Goal: Communication & Community: Connect with others

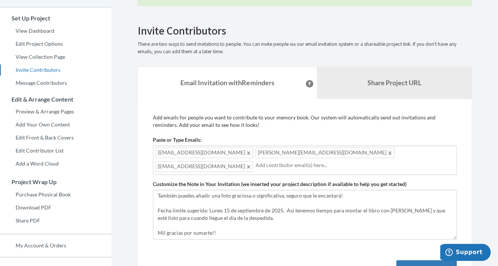
scroll to position [55, 0]
click at [256, 163] on input "text" at bounding box center [355, 164] width 199 height 8
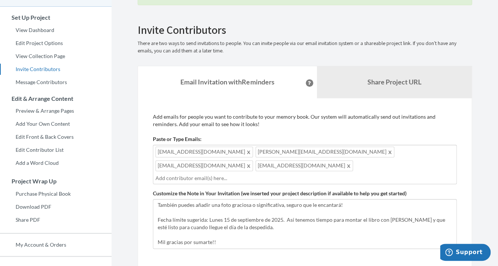
click at [260, 174] on input "text" at bounding box center [304, 178] width 299 height 8
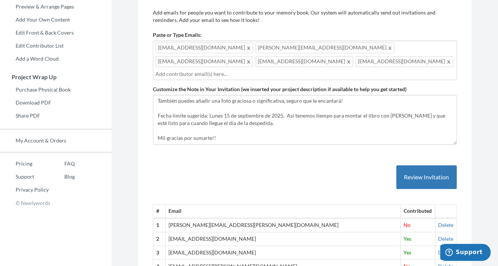
scroll to position [164, 0]
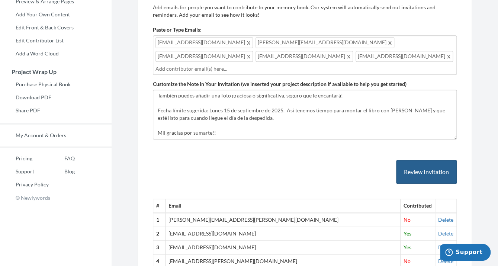
click at [422, 163] on button "Review Invitation" at bounding box center [426, 172] width 61 height 24
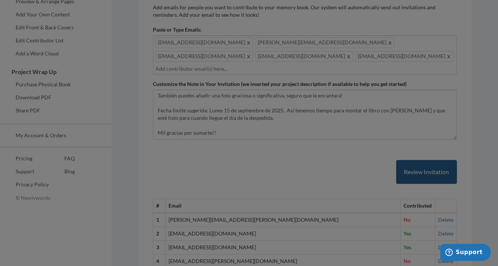
scroll to position [0, 0]
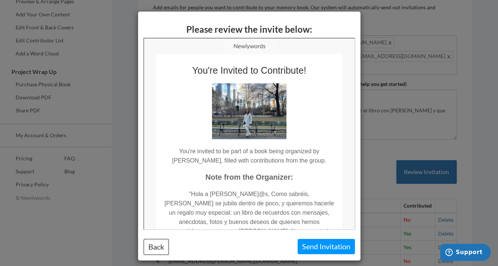
click at [319, 248] on button "Send Invitation" at bounding box center [326, 246] width 57 height 15
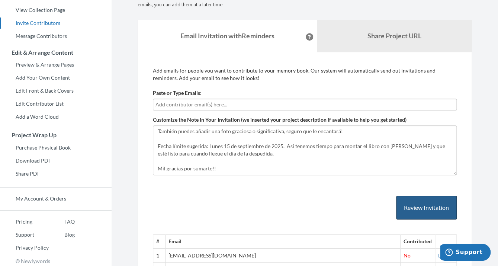
scroll to position [102, 0]
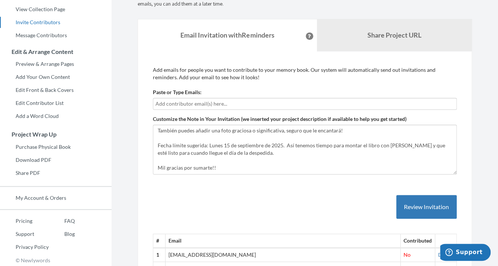
click at [192, 105] on input "text" at bounding box center [304, 104] width 299 height 8
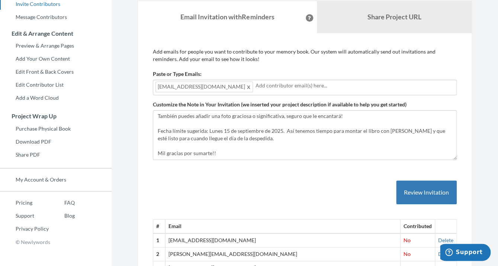
scroll to position [128, 0]
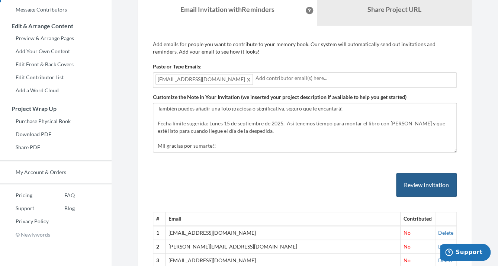
click at [418, 185] on button "Review Invitation" at bounding box center [426, 185] width 61 height 24
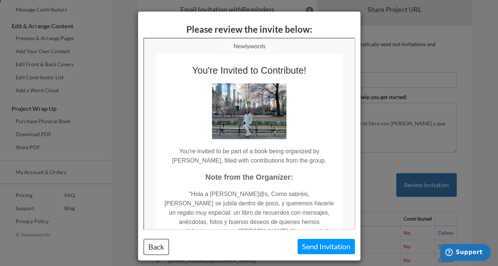
click at [324, 246] on button "Send Invitation" at bounding box center [326, 246] width 57 height 15
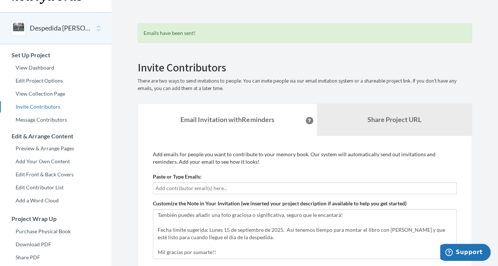
scroll to position [25, 0]
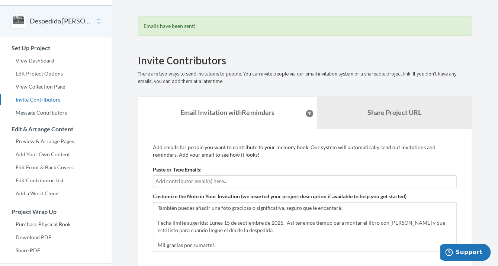
click at [270, 180] on input "text" at bounding box center [304, 181] width 299 height 8
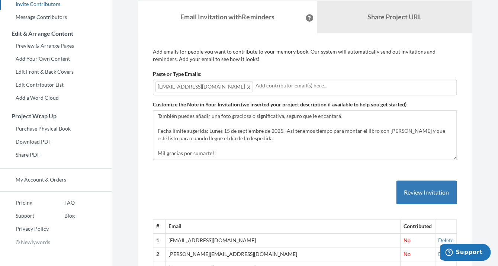
scroll to position [127, 0]
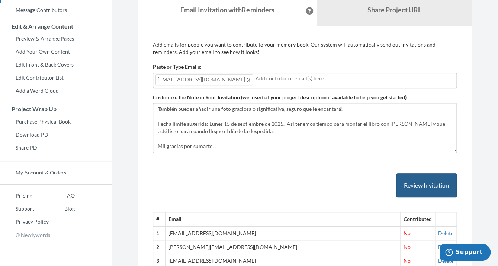
click at [430, 181] on button "Review Invitation" at bounding box center [426, 185] width 61 height 24
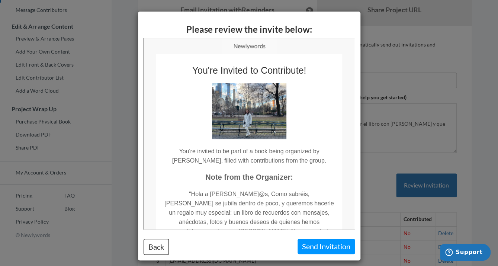
click at [318, 248] on button "Send Invitation" at bounding box center [326, 246] width 57 height 15
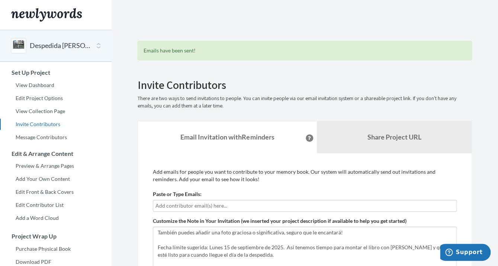
scroll to position [7, 0]
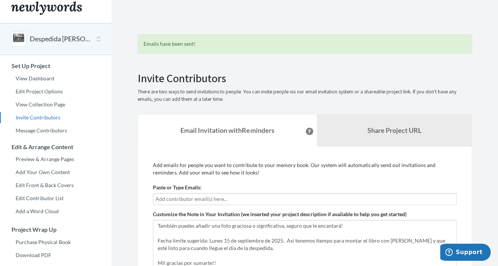
click at [193, 200] on input "text" at bounding box center [304, 199] width 299 height 8
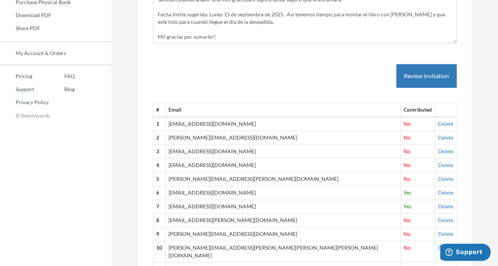
scroll to position [246, 0]
click at [431, 65] on button "Review Invitation" at bounding box center [426, 77] width 61 height 24
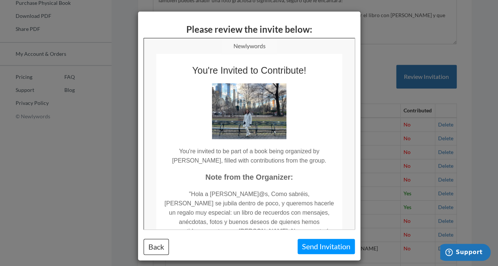
click at [313, 249] on button "Send Invitation" at bounding box center [326, 246] width 57 height 15
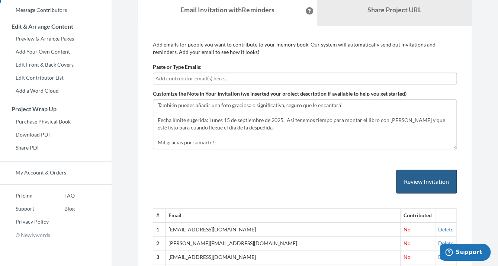
scroll to position [133, 0]
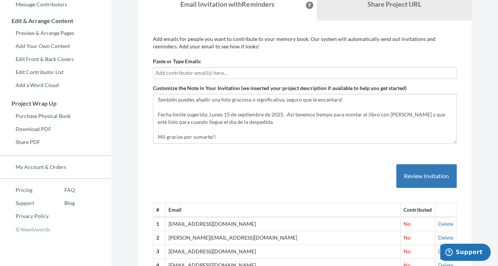
click at [229, 73] on input "text" at bounding box center [304, 73] width 299 height 8
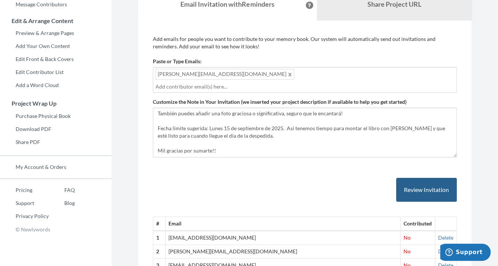
click at [426, 178] on button "Review Invitation" at bounding box center [426, 190] width 61 height 24
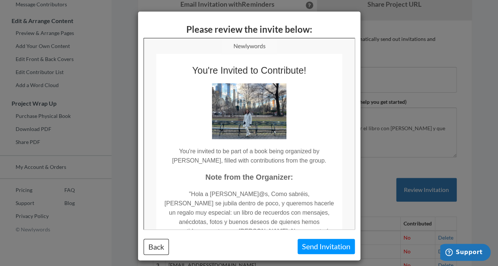
click at [337, 246] on button "Send Invitation" at bounding box center [326, 246] width 57 height 15
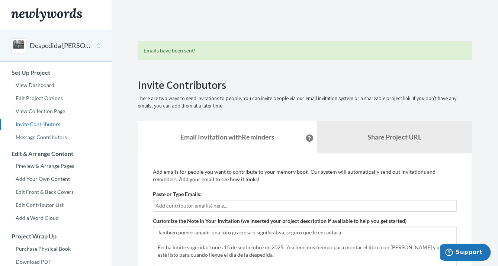
scroll to position [23, 0]
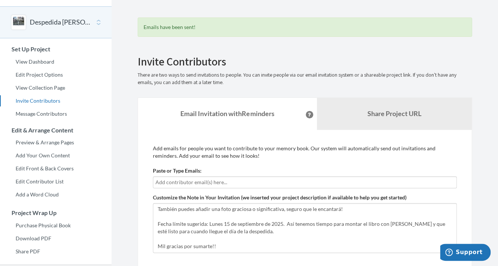
click at [201, 184] on input "text" at bounding box center [304, 182] width 299 height 8
type input "[EMAIL_ADDRESS][DOMAIN_NAME]"
drag, startPoint x: 209, startPoint y: 182, endPoint x: 121, endPoint y: 182, distance: 88.2
click at [155, 182] on input "[EMAIL_ADDRESS][DOMAIN_NAME]" at bounding box center [304, 182] width 299 height 8
click at [225, 183] on input "[EMAIL_ADDRESS][DOMAIN_NAME]" at bounding box center [304, 182] width 299 height 8
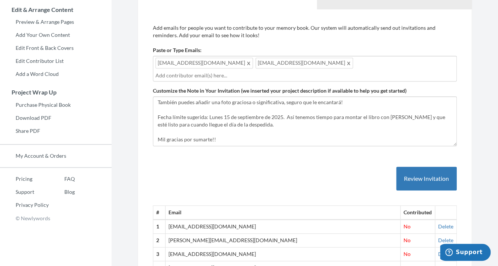
scroll to position [145, 0]
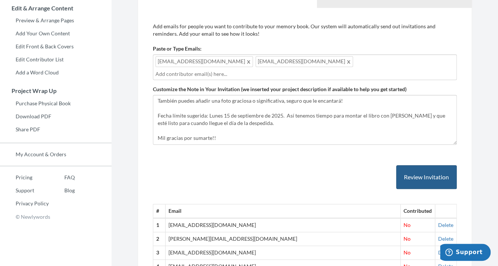
click at [417, 170] on button "Review Invitation" at bounding box center [426, 177] width 61 height 24
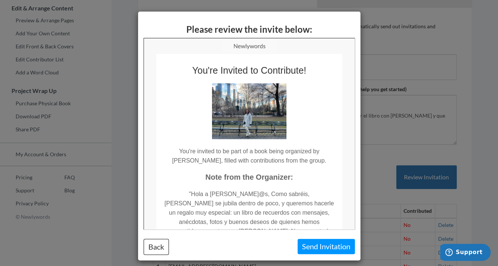
click at [319, 243] on button "Send Invitation" at bounding box center [326, 246] width 57 height 15
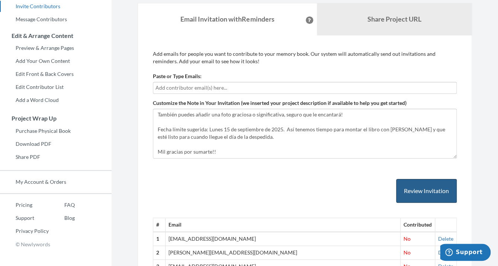
scroll to position [104, 0]
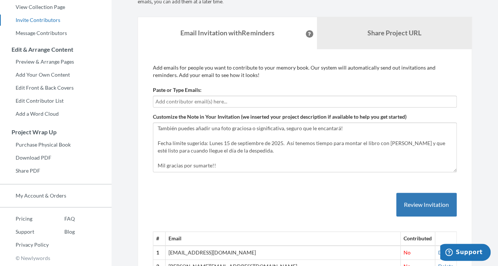
click at [224, 98] on input "text" at bounding box center [304, 101] width 299 height 8
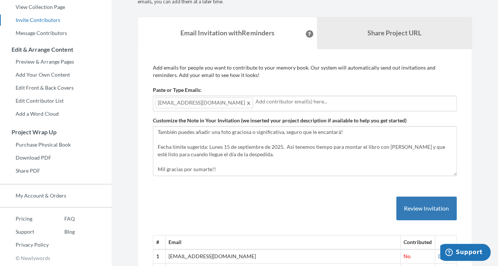
click at [409, 204] on button "Review Invitation" at bounding box center [426, 208] width 61 height 24
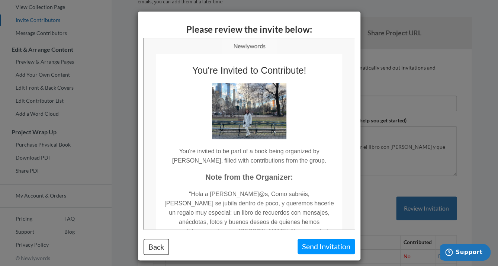
click at [307, 249] on button "Send Invitation" at bounding box center [326, 246] width 57 height 15
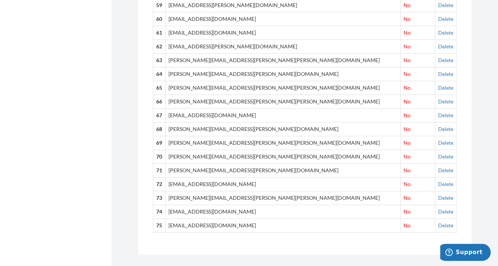
scroll to position [1158, 0]
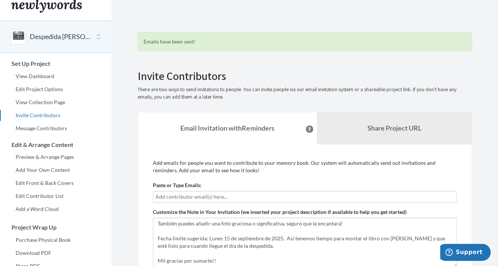
scroll to position [10, 0]
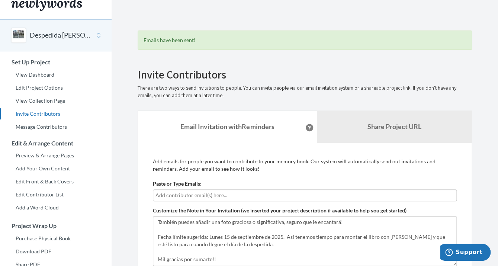
click at [64, 35] on button "Despedida [PERSON_NAME] [PERSON_NAME]" at bounding box center [60, 36] width 60 height 10
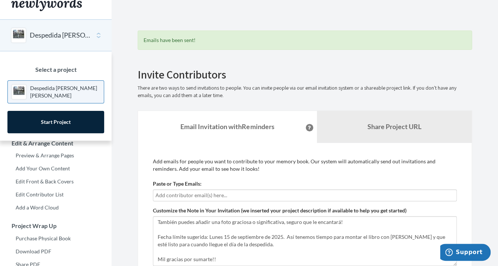
click at [64, 35] on button "Despedida [PERSON_NAME] [PERSON_NAME]" at bounding box center [60, 36] width 60 height 10
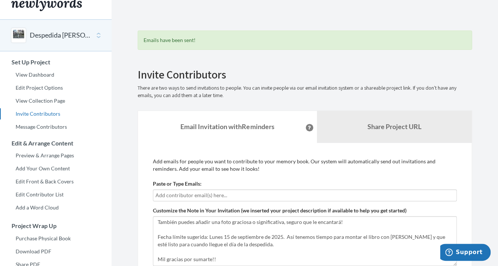
click at [64, 35] on button "Despedida [PERSON_NAME] [PERSON_NAME]" at bounding box center [60, 36] width 60 height 10
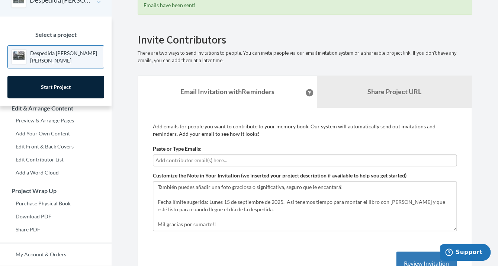
scroll to position [43, 0]
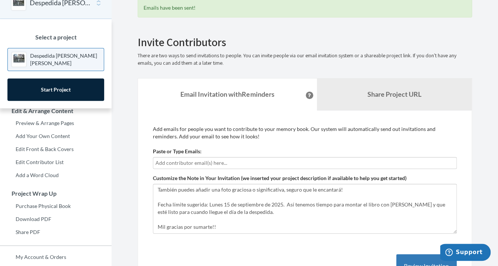
click at [73, 56] on p "Despedida [PERSON_NAME] [PERSON_NAME]" at bounding box center [65, 59] width 70 height 15
click at [50, 59] on p "Despedida [PERSON_NAME] [PERSON_NAME]" at bounding box center [65, 59] width 70 height 15
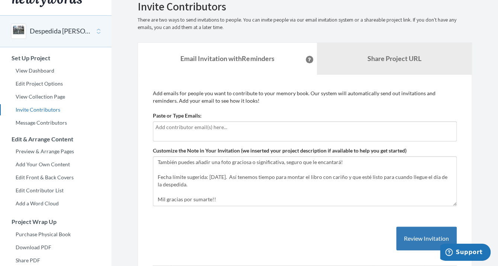
scroll to position [15, 0]
click at [215, 128] on input "text" at bounding box center [304, 127] width 299 height 8
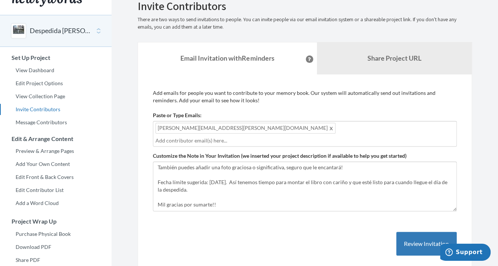
click at [277, 137] on input "text" at bounding box center [304, 141] width 299 height 8
click at [396, 128] on div "Javier.Rodrigalvarez.Martinez@kyndryl.com Maria.Del.Fernandez.Gonzalez@kyndryl.…" at bounding box center [305, 134] width 304 height 26
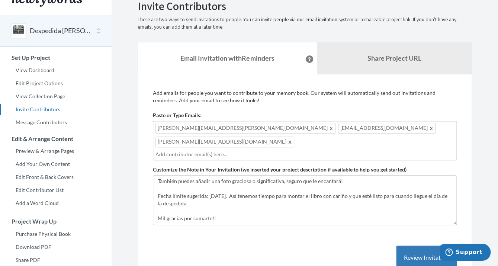
click at [308, 150] on input "text" at bounding box center [304, 154] width 299 height 8
click at [167, 155] on input "text" at bounding box center [304, 154] width 299 height 8
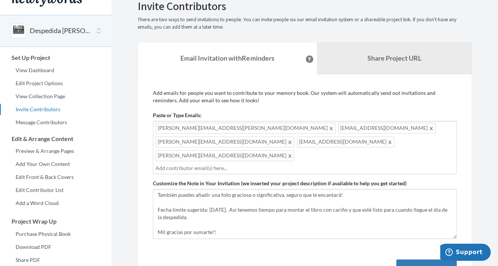
click at [224, 164] on input "text" at bounding box center [304, 168] width 299 height 8
click at [246, 164] on input "text" at bounding box center [304, 168] width 299 height 8
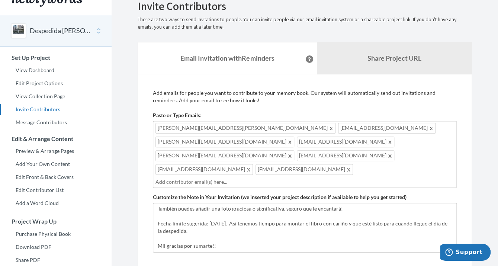
click at [282, 178] on input "text" at bounding box center [304, 182] width 299 height 8
click at [276, 178] on input "text" at bounding box center [304, 182] width 299 height 8
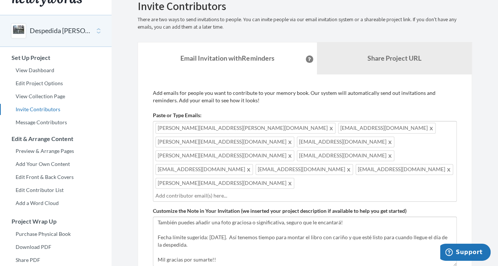
click at [235, 192] on input "text" at bounding box center [304, 196] width 299 height 8
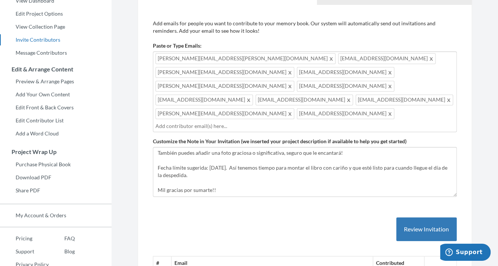
scroll to position [89, 0]
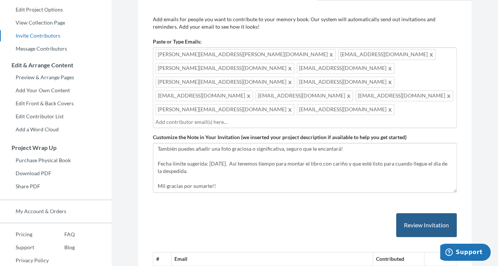
click at [413, 213] on button "Review Invitation" at bounding box center [426, 225] width 61 height 24
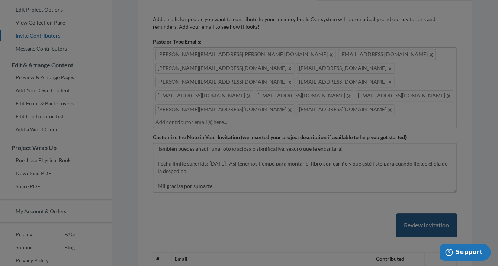
scroll to position [0, 0]
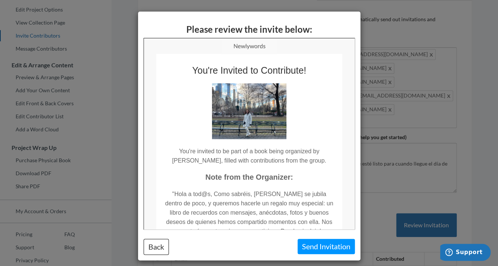
click at [318, 249] on button "Send Invitation" at bounding box center [326, 246] width 57 height 15
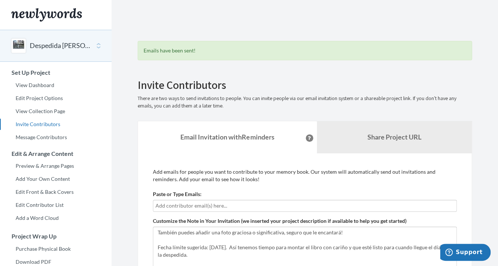
click at [188, 204] on input "text" at bounding box center [304, 206] width 299 height 8
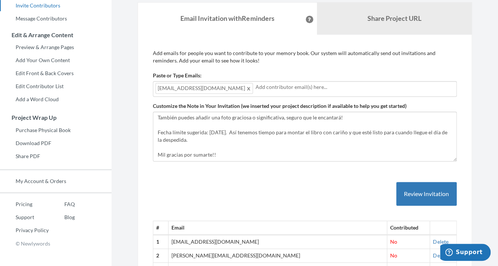
scroll to position [118, 0]
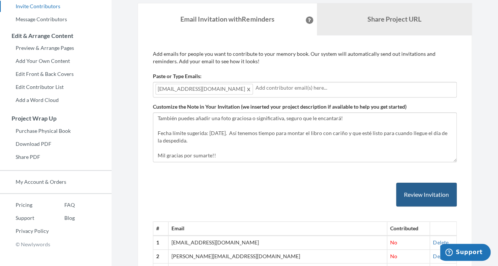
click at [419, 193] on button "Review Invitation" at bounding box center [426, 195] width 61 height 24
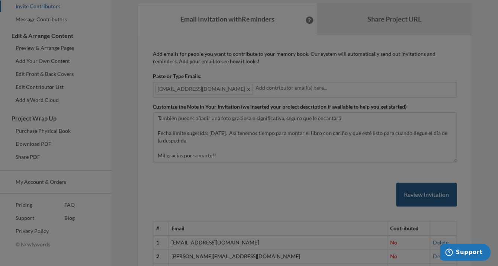
scroll to position [0, 0]
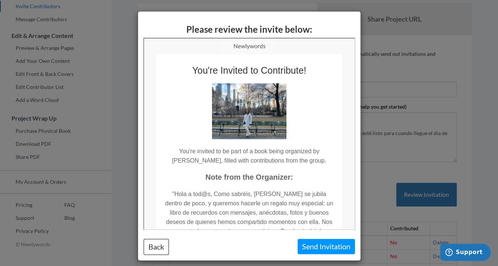
click at [311, 246] on button "Send Invitation" at bounding box center [326, 246] width 57 height 15
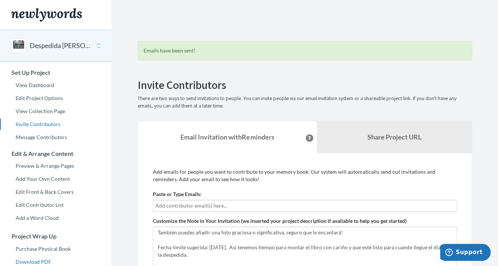
scroll to position [0, 0]
click at [47, 47] on button "Despedida [PERSON_NAME] [PERSON_NAME]" at bounding box center [60, 46] width 60 height 10
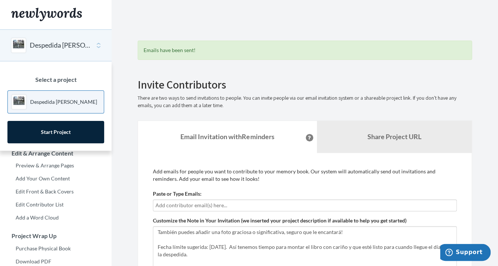
click at [47, 104] on p "Despedida [PERSON_NAME] [PERSON_NAME]" at bounding box center [63, 101] width 67 height 7
click at [51, 102] on p "Despedida [PERSON_NAME] [PERSON_NAME]" at bounding box center [63, 101] width 67 height 7
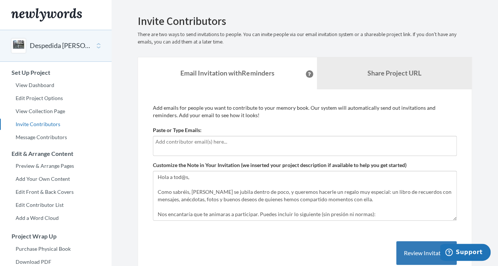
click at [53, 47] on button "Despedida [PERSON_NAME] [PERSON_NAME]" at bounding box center [60, 46] width 60 height 10
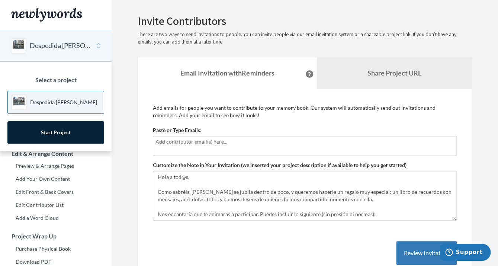
click at [56, 102] on p "Despedida [PERSON_NAME] [PERSON_NAME]" at bounding box center [63, 102] width 67 height 7
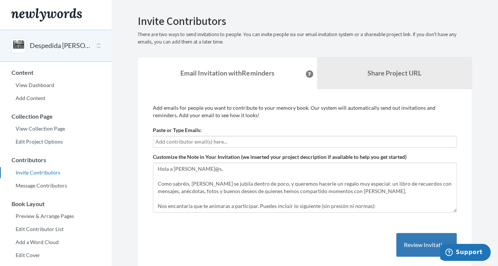
click at [248, 145] on input "text" at bounding box center [304, 142] width 299 height 8
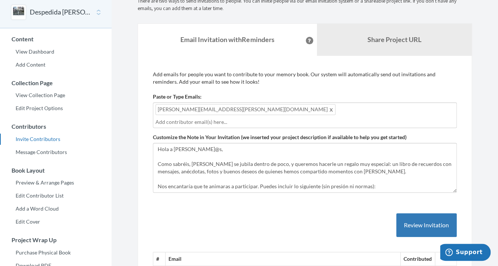
scroll to position [34, 0]
click at [410, 213] on button "Review Invitation" at bounding box center [426, 225] width 61 height 24
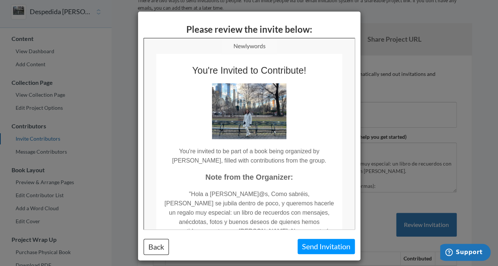
scroll to position [0, 0]
click at [330, 251] on button "Send Invitation" at bounding box center [326, 246] width 57 height 15
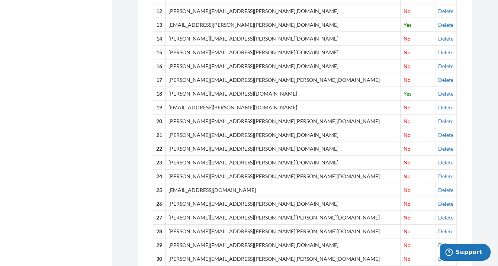
scroll to position [520, 0]
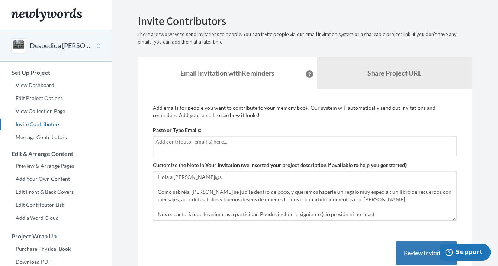
click at [44, 39] on div "Despedida [PERSON_NAME] [PERSON_NAME]" at bounding box center [56, 46] width 112 height 32
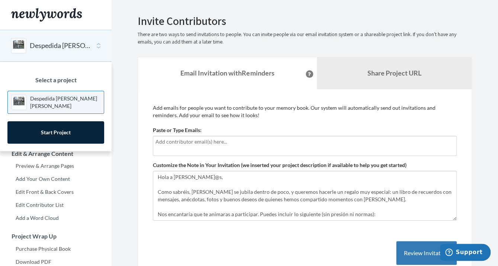
click at [56, 102] on p "Despedida [PERSON_NAME] [PERSON_NAME]" at bounding box center [65, 102] width 70 height 15
